Goal: Complete application form

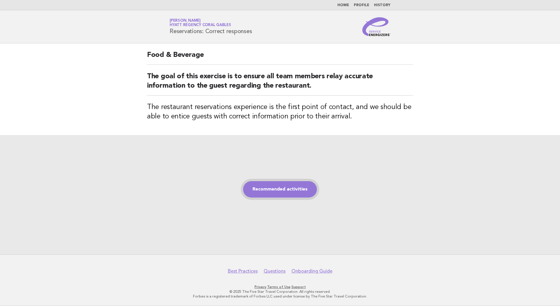
click at [301, 193] on link "Recommended activities" at bounding box center [280, 189] width 74 height 16
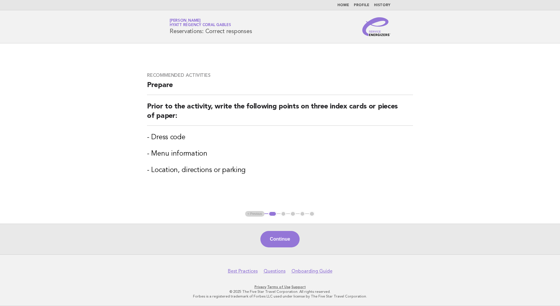
click at [288, 241] on button "Continue" at bounding box center [280, 239] width 39 height 16
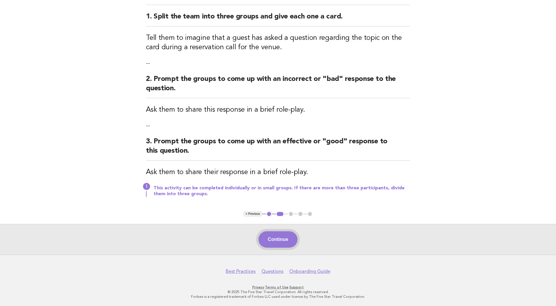
click at [282, 235] on button "Continue" at bounding box center [277, 239] width 39 height 16
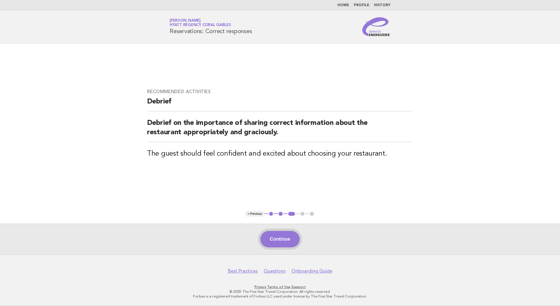
click at [285, 237] on button "Continue" at bounding box center [280, 239] width 39 height 16
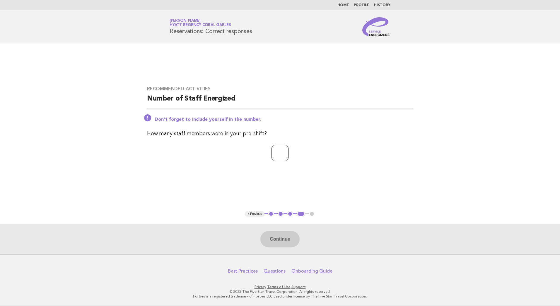
click at [271, 155] on input "number" at bounding box center [280, 153] width 18 height 16
type input "*"
click at [289, 237] on button "Continue" at bounding box center [280, 239] width 39 height 16
